Goal: Information Seeking & Learning: Learn about a topic

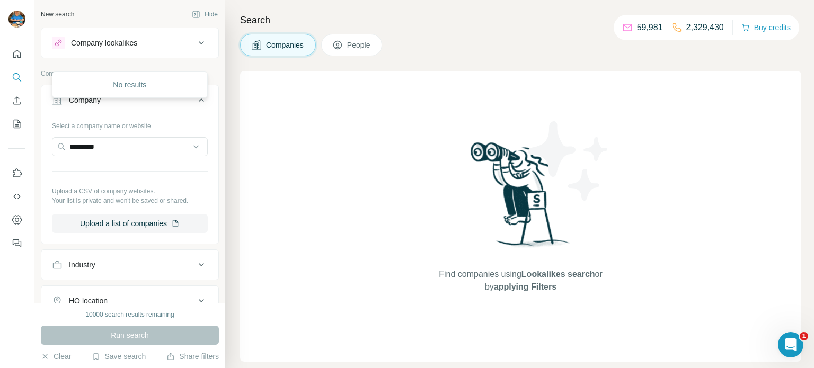
scroll to position [86, 0]
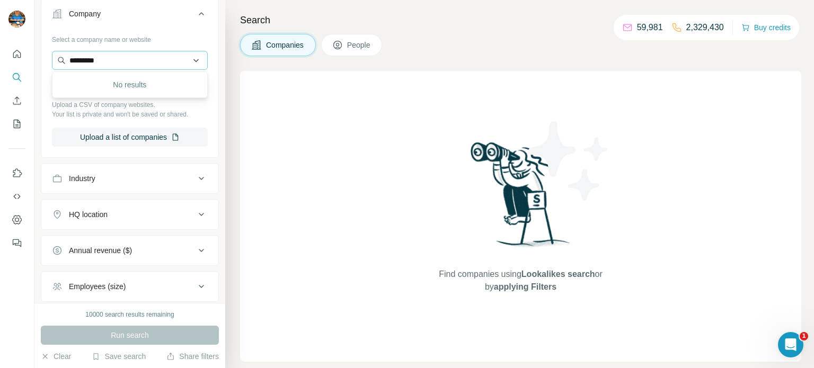
click at [175, 61] on input "*********" at bounding box center [130, 60] width 156 height 19
type input "**********"
click at [129, 90] on div "TechDNA-테크디엔에이 [DOMAIN_NAME]" at bounding box center [121, 88] width 78 height 20
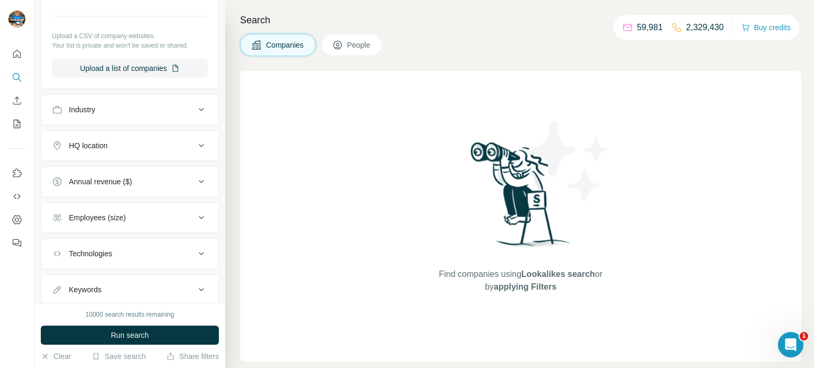
scroll to position [193, 0]
click at [134, 330] on span "Run search" at bounding box center [130, 335] width 38 height 11
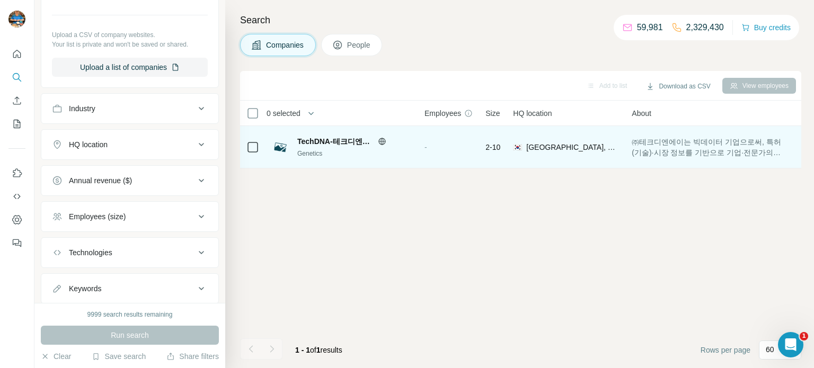
click at [330, 141] on span "TechDNA-테크디엔에이" at bounding box center [334, 141] width 75 height 11
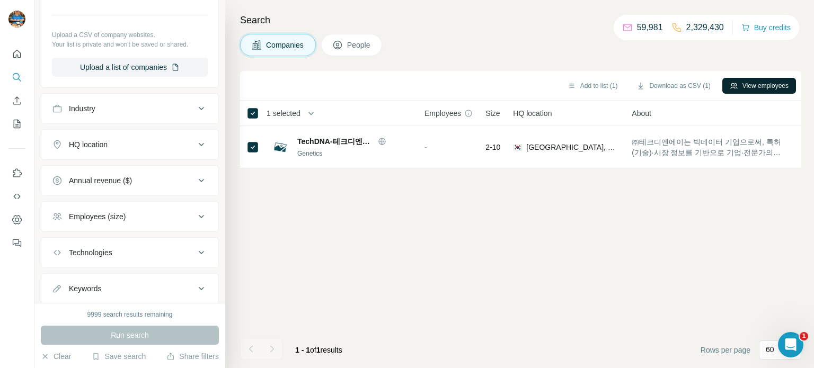
click at [782, 85] on button "View employees" at bounding box center [759, 86] width 74 height 16
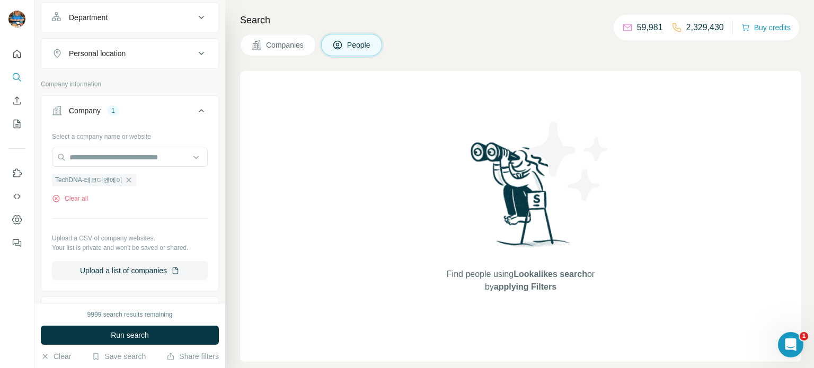
scroll to position [155, 0]
click at [289, 49] on span "Companies" at bounding box center [285, 45] width 39 height 11
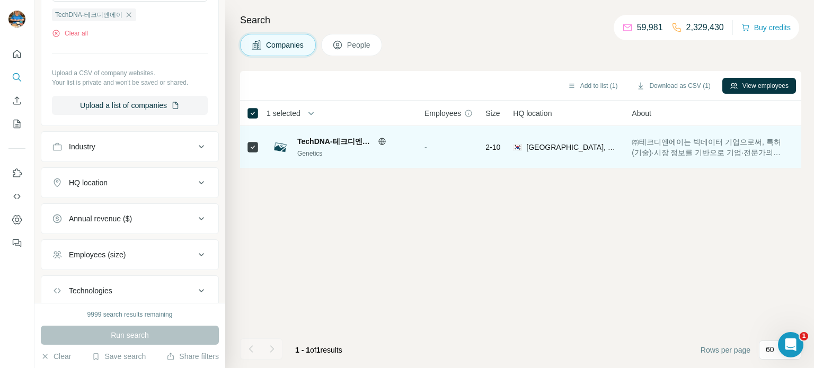
click at [342, 148] on div "TechDNA-테크디엔에이 Genetics" at bounding box center [354, 147] width 114 height 22
click at [378, 140] on icon at bounding box center [381, 141] width 7 height 7
click at [330, 142] on span "TechDNA-테크디엔에이" at bounding box center [334, 141] width 75 height 11
click at [644, 156] on span "㈜테크디엔에이는 빅데이터 기업으로써, 특허(기술)·시장 정보를 기반으로 기업·전문가의 “Technology DNA”를 수집하고 분석하여 매우 …" at bounding box center [710, 147] width 157 height 21
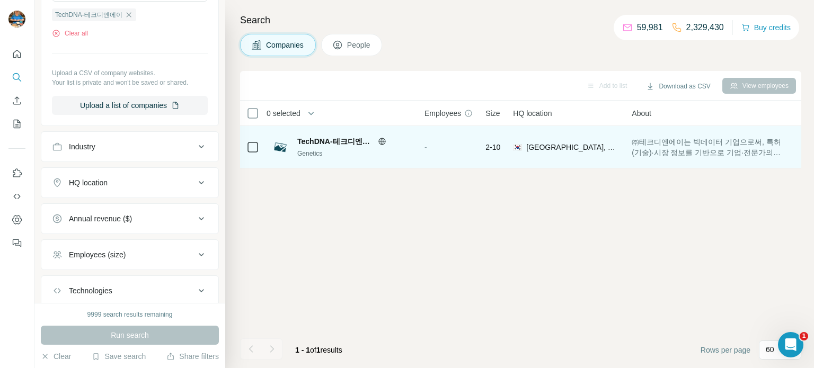
click at [667, 149] on span "㈜테크디엔에이는 빅데이터 기업으로써, 특허(기술)·시장 정보를 기반으로 기업·전문가의 “Technology DNA”를 수집하고 분석하여 매우 …" at bounding box center [710, 147] width 157 height 21
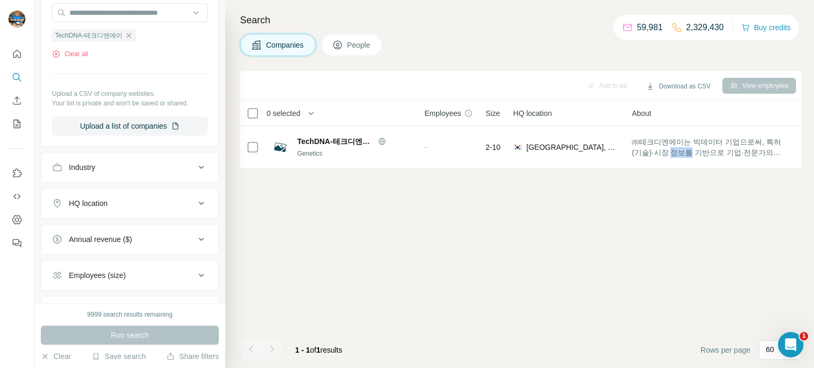
scroll to position [221, 0]
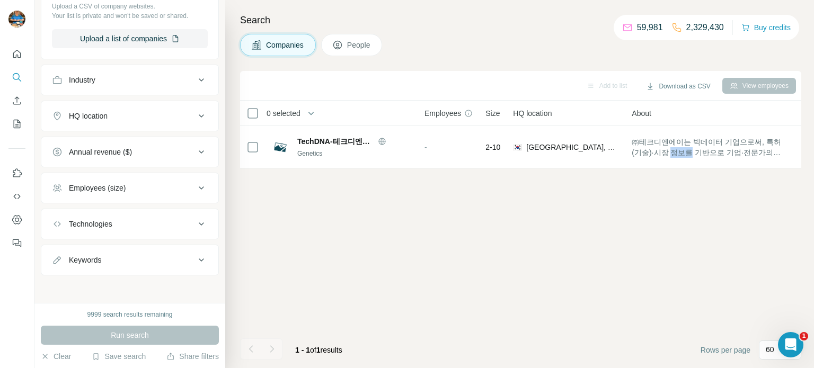
click at [342, 46] on icon at bounding box center [337, 45] width 8 height 8
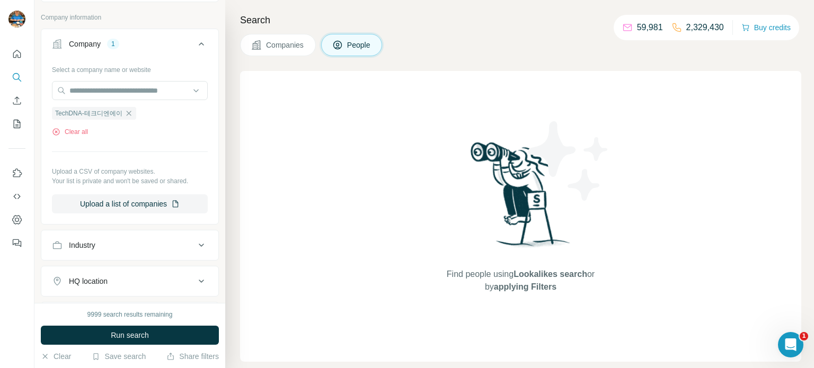
drag, startPoint x: 141, startPoint y: 330, endPoint x: 154, endPoint y: 340, distance: 16.6
click at [141, 330] on span "Run search" at bounding box center [130, 335] width 38 height 11
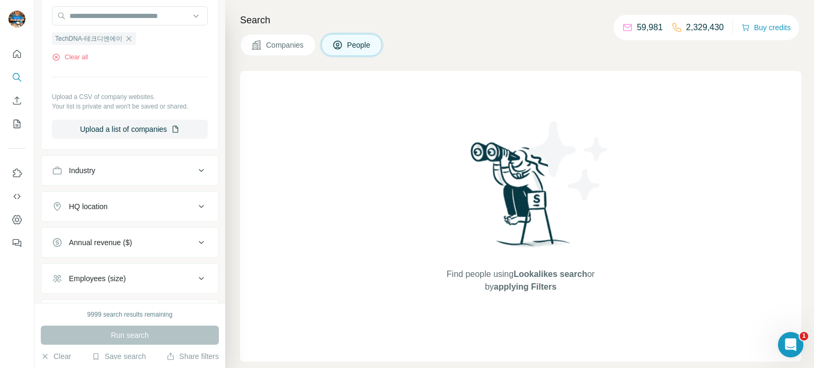
scroll to position [295, 0]
